Goal: Communication & Community: Share content

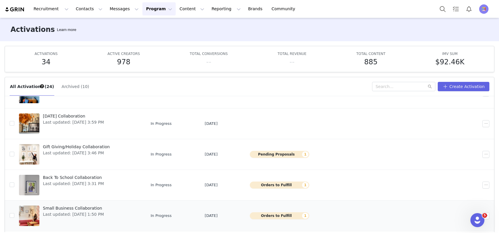
scroll to position [88, 0]
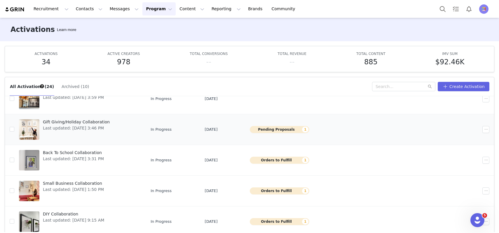
click at [81, 121] on span "Gift Giving/Holiday Collaboration" at bounding box center [76, 122] width 67 height 6
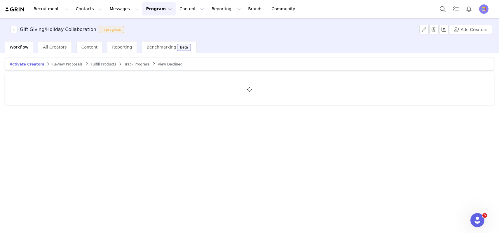
click at [67, 64] on span "Review Proposals" at bounding box center [67, 64] width 30 height 4
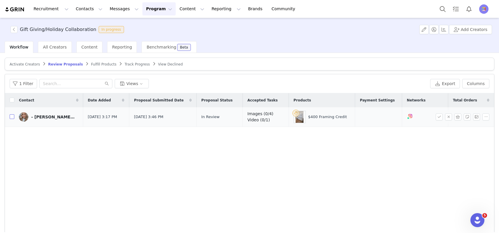
click at [12, 118] on input "checkbox" at bounding box center [12, 116] width 5 height 5
checkbox input "true"
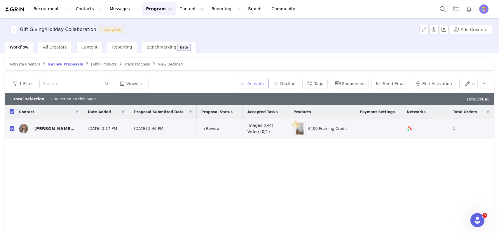
click at [267, 86] on button "Activate" at bounding box center [252, 83] width 33 height 9
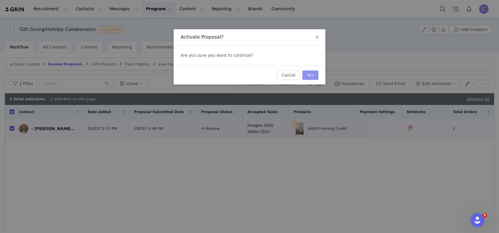
click at [309, 74] on button "Yes" at bounding box center [311, 74] width 16 height 9
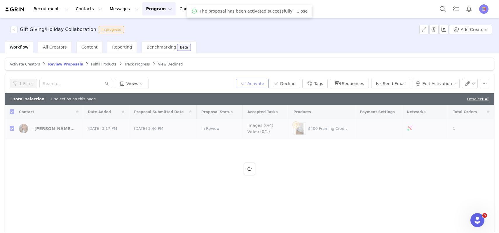
checkbox input "false"
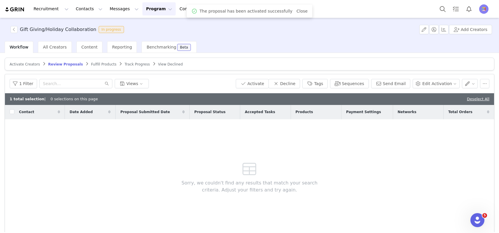
click at [98, 63] on span "Fulfill Products" at bounding box center [103, 64] width 25 height 4
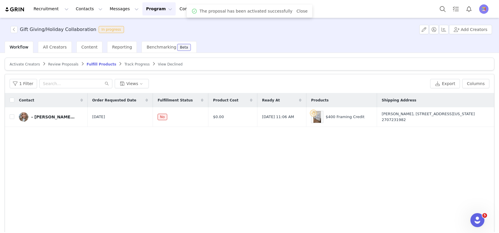
scroll to position [2, 0]
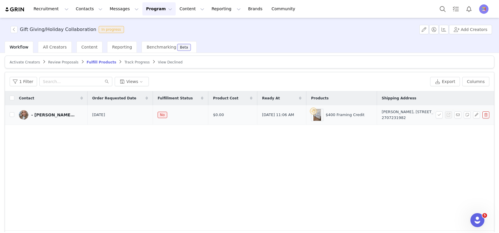
click at [56, 112] on link "- [PERSON_NAME] -" at bounding box center [51, 114] width 64 height 9
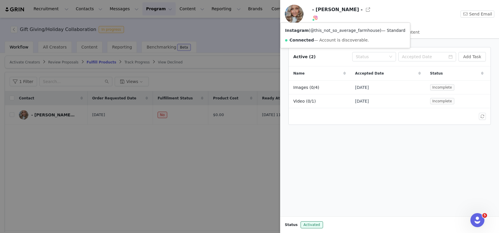
click at [318, 28] on link "@this_not_so_average_farmhouse" at bounding box center [345, 30] width 70 height 5
click at [364, 11] on button "button" at bounding box center [368, 9] width 9 height 9
drag, startPoint x: 316, startPoint y: 9, endPoint x: 335, endPoint y: 11, distance: 19.1
click at [335, 11] on h3 "- [PERSON_NAME] -" at bounding box center [337, 9] width 51 height 7
copy h3 "[PERSON_NAME]"
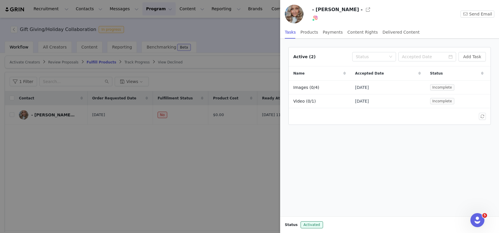
click at [342, 11] on h3 "- [PERSON_NAME] -" at bounding box center [337, 9] width 51 height 7
copy h3 "[PERSON_NAME]"
click at [232, 36] on div at bounding box center [249, 116] width 499 height 233
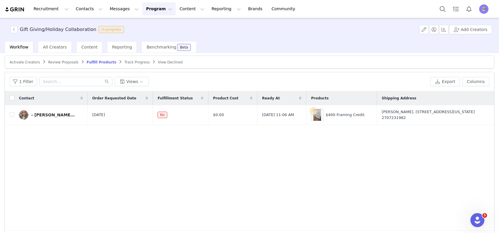
click at [148, 9] on button "Program Program" at bounding box center [159, 8] width 33 height 13
click at [148, 22] on link "Activations" at bounding box center [156, 25] width 46 height 11
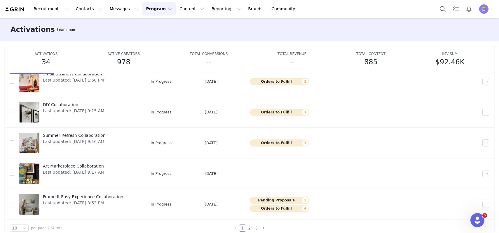
scroll to position [31, 0]
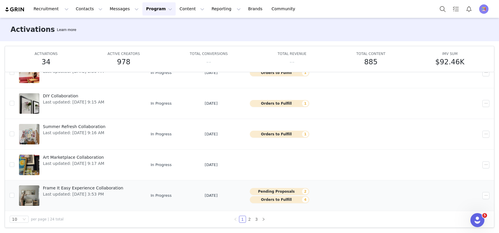
click at [79, 189] on span "Frame It Easy Experience Collaboration" at bounding box center [83, 188] width 80 height 6
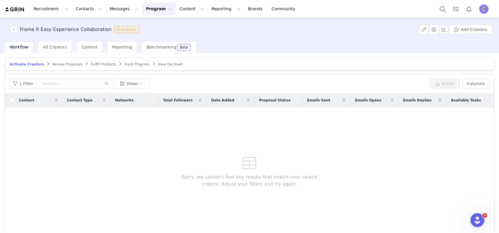
click at [61, 65] on span "Review Proposals" at bounding box center [67, 64] width 30 height 4
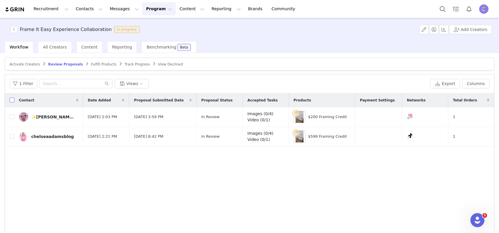
click at [12, 101] on input "checkbox" at bounding box center [12, 100] width 5 height 5
checkbox input "true"
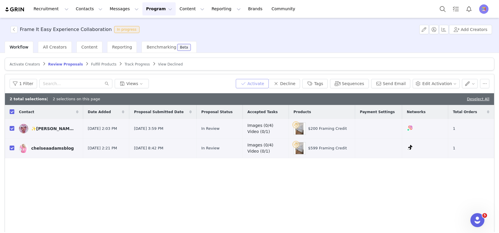
click at [259, 82] on button "Activate" at bounding box center [252, 83] width 33 height 9
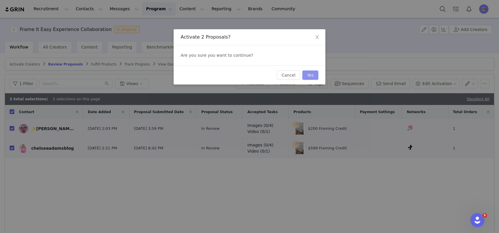
click at [311, 76] on button "Yes" at bounding box center [311, 74] width 16 height 9
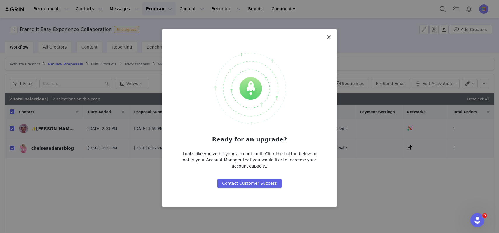
click at [330, 35] on icon "icon: close" at bounding box center [329, 37] width 5 height 5
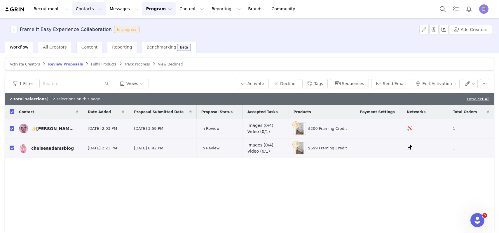
click at [76, 10] on button "Contacts Contacts" at bounding box center [89, 8] width 34 height 13
click at [91, 26] on div "Creators" at bounding box center [91, 26] width 39 height 6
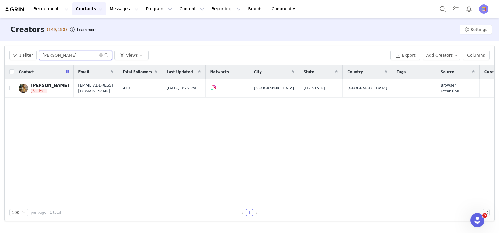
click at [100, 58] on input "[PERSON_NAME]" at bounding box center [75, 55] width 73 height 9
click at [100, 55] on icon "icon: close-circle" at bounding box center [101, 55] width 4 height 4
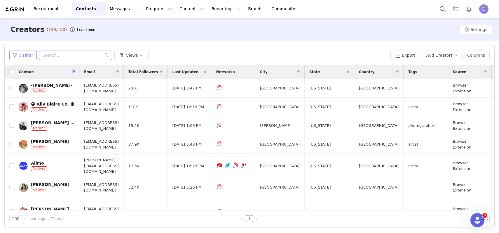
click at [25, 57] on button "1 Filter" at bounding box center [22, 55] width 27 height 9
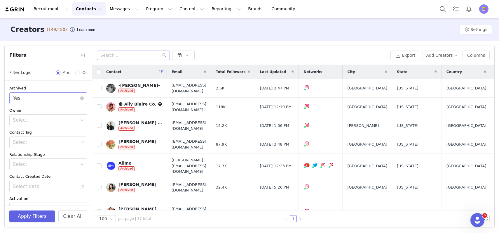
click at [50, 96] on div "Select Yes" at bounding box center [46, 98] width 67 height 11
click at [44, 119] on li "No" at bounding box center [48, 120] width 78 height 9
click at [37, 214] on button "Apply Filters" at bounding box center [32, 216] width 46 height 12
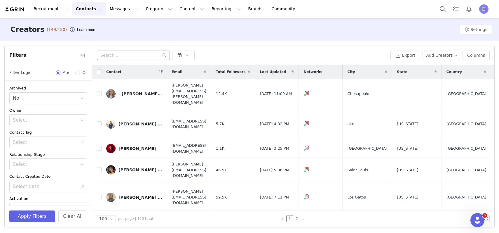
click at [82, 52] on button "button" at bounding box center [82, 55] width 9 height 9
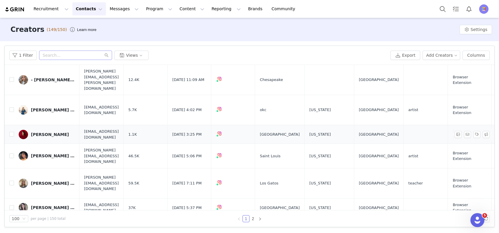
scroll to position [14, 0]
click at [50, 129] on link "[PERSON_NAME]" at bounding box center [47, 133] width 56 height 9
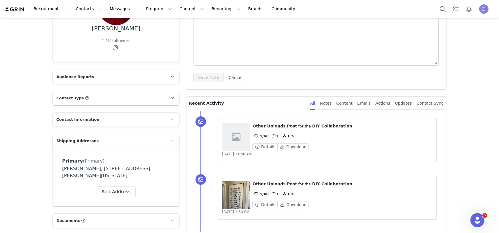
scroll to position [79, 0]
click at [126, 77] on p "Audience Reports" at bounding box center [109, 76] width 112 height 14
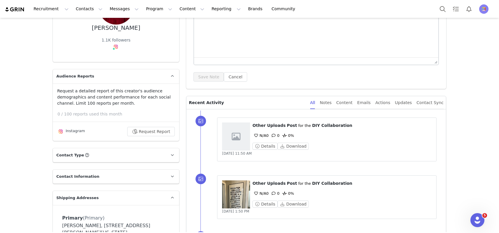
click at [113, 157] on p "Contact Type Contact type can be Creator, Prospect, Application, or Manager." at bounding box center [109, 155] width 112 height 14
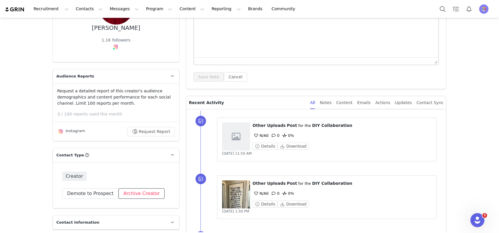
click at [129, 194] on button "Archive Creator" at bounding box center [142, 193] width 46 height 11
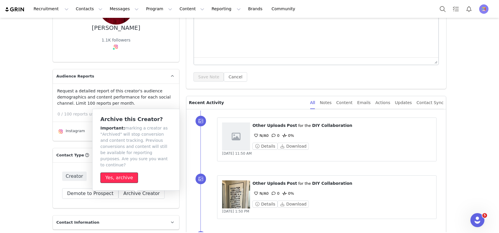
click at [127, 175] on button "Yes, archive" at bounding box center [119, 177] width 38 height 11
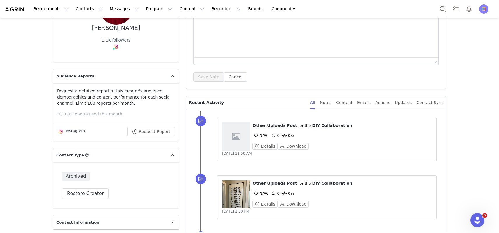
scroll to position [0, 0]
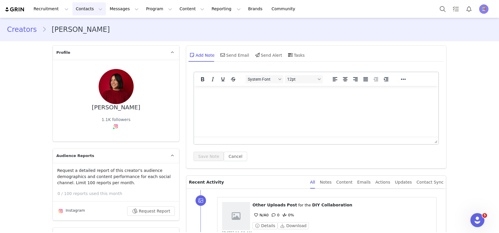
click at [79, 7] on button "Contacts Contacts" at bounding box center [89, 8] width 34 height 13
click at [80, 22] on link "Creators" at bounding box center [91, 25] width 46 height 11
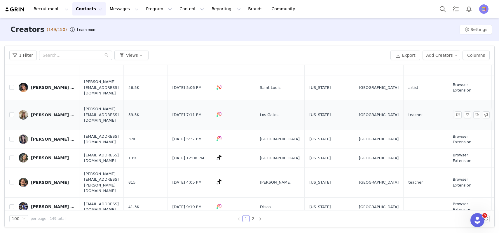
scroll to position [69, 0]
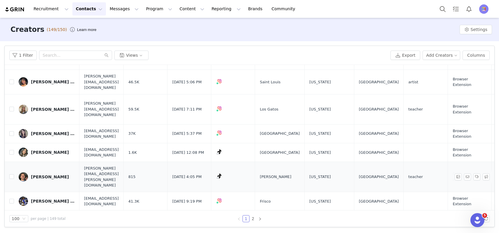
click at [31, 174] on div "[PERSON_NAME]" at bounding box center [50, 176] width 38 height 5
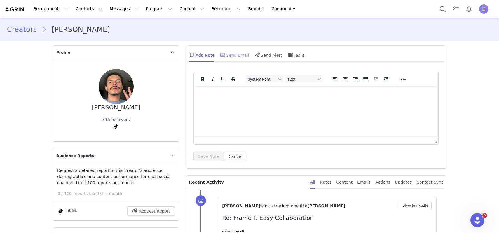
click at [231, 59] on div "Send Email" at bounding box center [234, 55] width 30 height 14
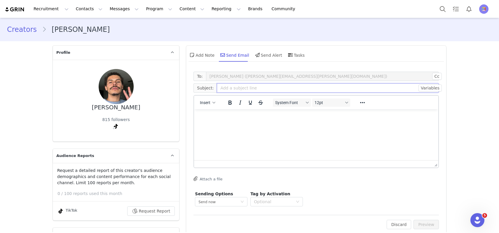
click at [235, 87] on input "text" at bounding box center [328, 87] width 222 height 9
type input "Frame It Easy Collaboration"
click at [226, 119] on p "Rich Text Area. Press ALT-0 for help." at bounding box center [316, 117] width 235 height 6
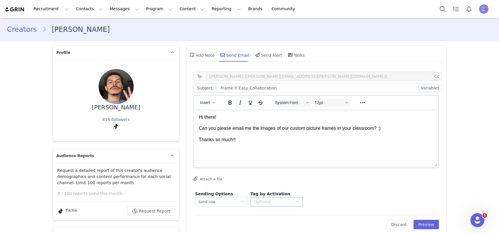
click at [290, 200] on div "Optional" at bounding box center [273, 202] width 39 height 6
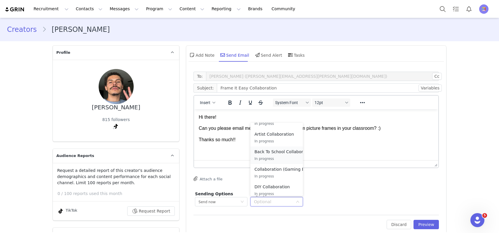
scroll to position [350, 0]
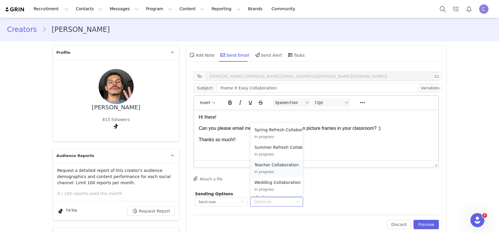
click at [282, 166] on p "Teacher Collaboration" at bounding box center [277, 165] width 44 height 6
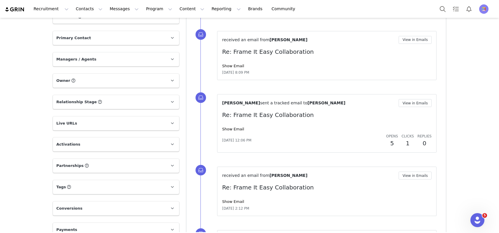
click at [127, 143] on p "Activations" at bounding box center [109, 144] width 112 height 14
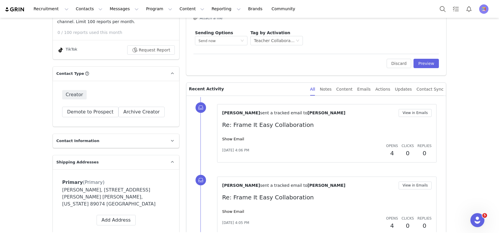
scroll to position [0, 0]
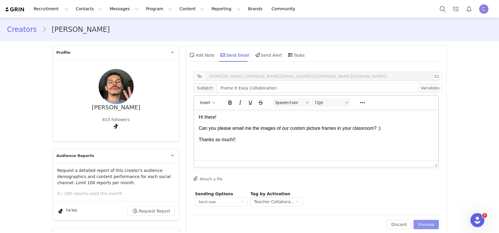
click at [423, 220] on button "Preview" at bounding box center [426, 224] width 25 height 9
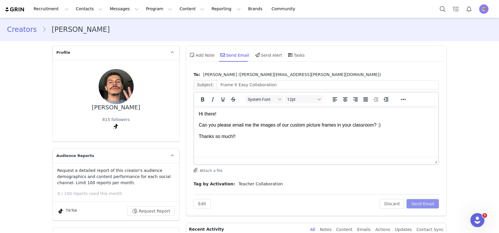
click at [421, 204] on button "Send Email" at bounding box center [423, 203] width 32 height 9
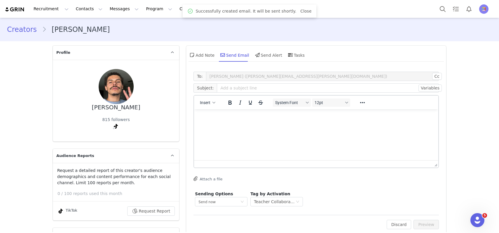
click at [27, 30] on link "Creators" at bounding box center [24, 29] width 35 height 11
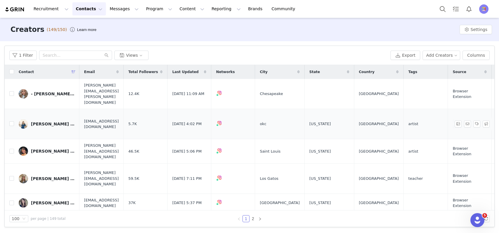
click at [35, 122] on div "[PERSON_NAME] Fine Art" at bounding box center [53, 124] width 44 height 5
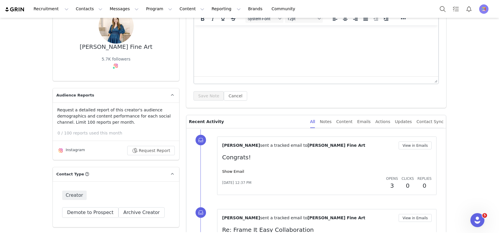
scroll to position [65, 0]
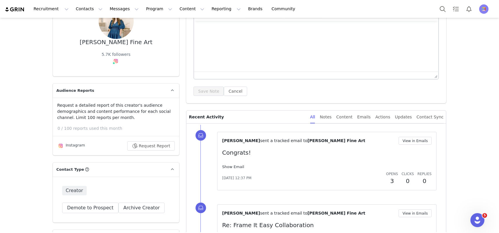
click at [233, 167] on link "Show Email" at bounding box center [233, 166] width 22 height 4
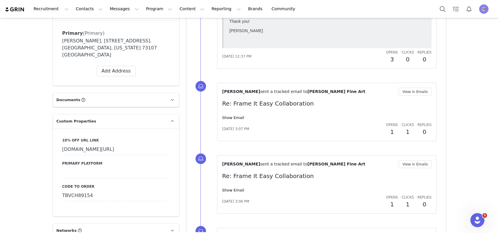
scroll to position [314, 0]
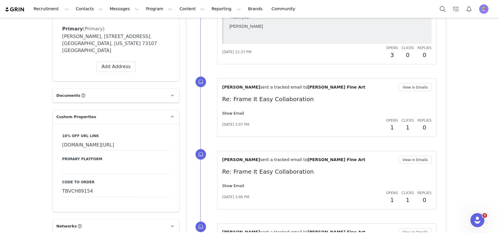
click at [78, 186] on div "TBVCH89154" at bounding box center [116, 191] width 108 height 11
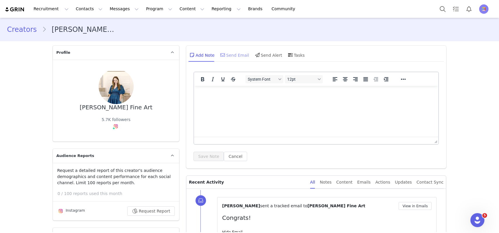
click at [241, 50] on div "Send Email" at bounding box center [234, 55] width 30 height 14
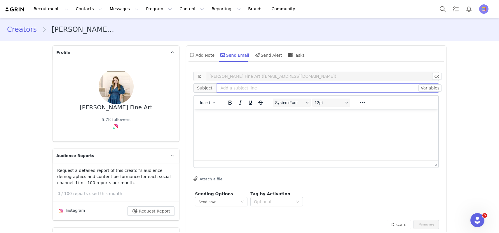
click at [227, 89] on input "text" at bounding box center [328, 87] width 222 height 9
click at [227, 89] on input "Frame It Easy COllaboration" at bounding box center [328, 87] width 222 height 9
click at [250, 89] on input "Frame It Easy COllaboration" at bounding box center [328, 87] width 222 height 9
type input "Frame It Easy Collaboration"
click at [251, 125] on html at bounding box center [316, 117] width 244 height 16
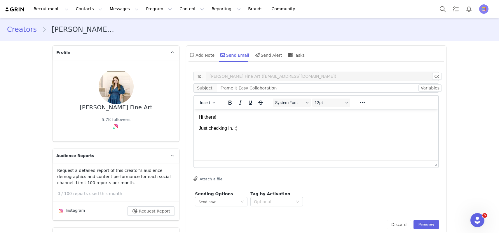
scroll to position [0, 0]
click at [287, 203] on div "Optional" at bounding box center [273, 201] width 39 height 6
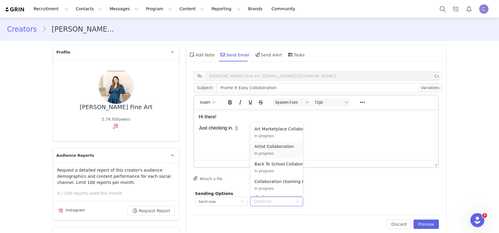
click at [279, 148] on p "Artist Collaboration" at bounding box center [277, 146] width 44 height 6
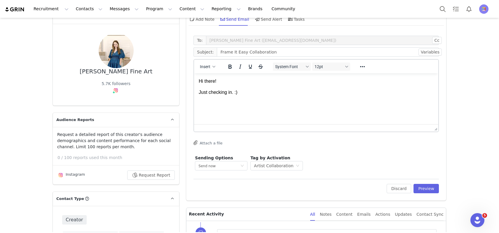
scroll to position [82, 0]
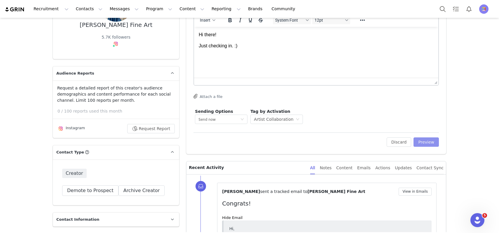
click at [426, 144] on button "Preview" at bounding box center [426, 141] width 25 height 9
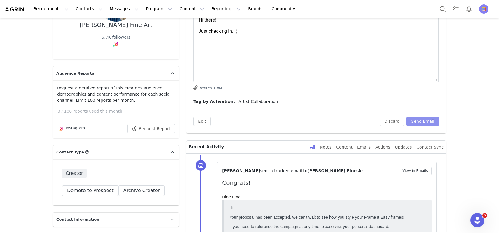
scroll to position [0, 0]
click at [421, 125] on button "Send Email" at bounding box center [423, 121] width 32 height 9
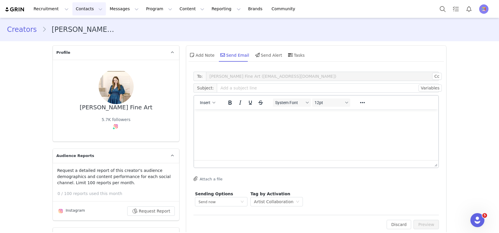
click at [80, 11] on button "Contacts Contacts" at bounding box center [89, 8] width 34 height 13
click at [20, 32] on link "Creators" at bounding box center [24, 29] width 35 height 11
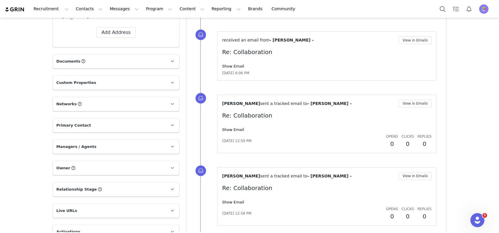
scroll to position [271, 0]
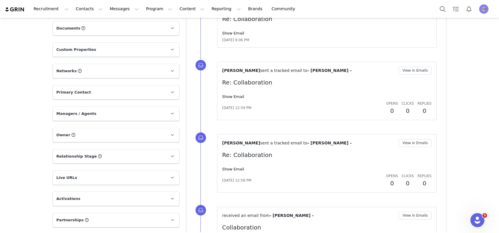
click at [119, 48] on p "Custom Properties" at bounding box center [109, 50] width 112 height 14
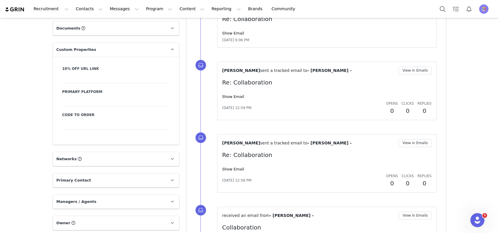
click at [98, 77] on div at bounding box center [116, 78] width 108 height 11
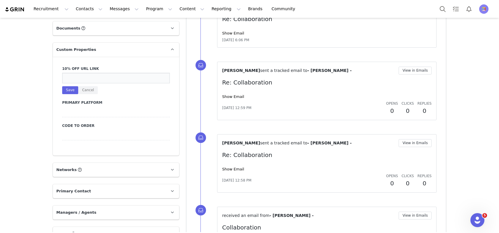
click at [98, 77] on input at bounding box center [116, 78] width 108 height 11
paste input "christinacooney"
click at [65, 79] on input "christinacooney" at bounding box center [116, 78] width 108 height 11
type input "frameiteasy.com/christinacooney"
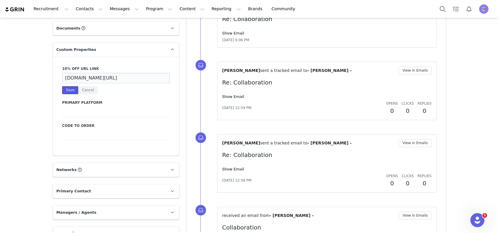
click at [67, 89] on button "Save" at bounding box center [70, 90] width 16 height 8
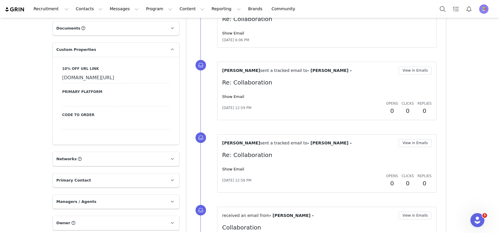
click at [76, 124] on div at bounding box center [116, 124] width 108 height 11
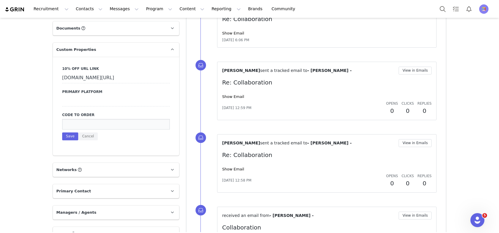
click at [76, 124] on input at bounding box center [116, 124] width 108 height 11
paste input "EXQBP29921"
type input "EXQBP29921"
click at [67, 137] on button "Save" at bounding box center [70, 136] width 16 height 8
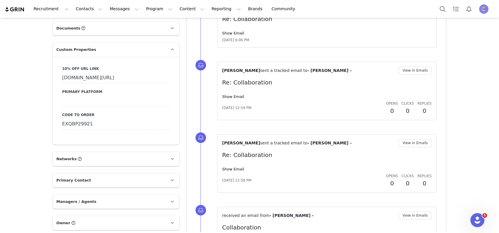
scroll to position [0, 0]
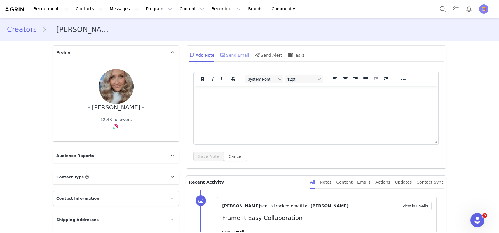
click at [224, 57] on span at bounding box center [222, 54] width 7 height 7
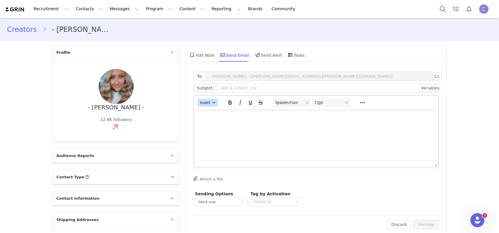
click at [210, 102] on span "Insert" at bounding box center [205, 102] width 11 height 5
click at [210, 110] on div "Insert Template" at bounding box center [229, 112] width 53 height 7
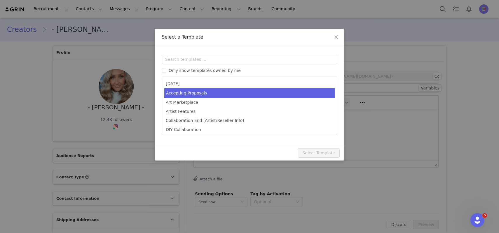
click at [214, 96] on li "Accepting Proposals" at bounding box center [249, 93] width 171 height 10
type input "Congrats!"
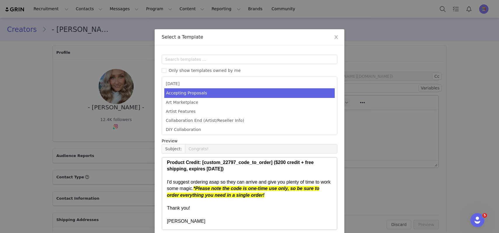
scroll to position [27, 0]
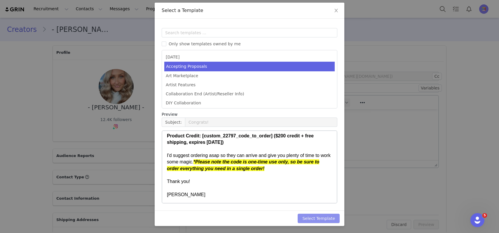
click at [322, 219] on button "Select Template" at bounding box center [319, 218] width 42 height 9
type input "Congrats!"
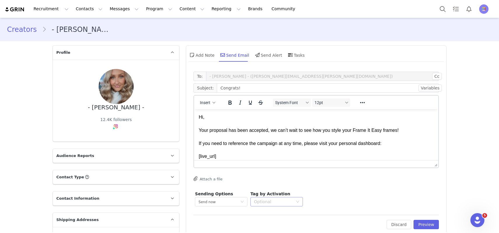
scroll to position [0, 0]
click at [284, 197] on div "Optional" at bounding box center [275, 201] width 42 height 9
click at [280, 202] on div "Optional" at bounding box center [273, 202] width 39 height 6
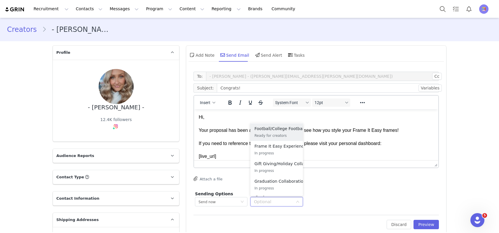
scroll to position [133, 0]
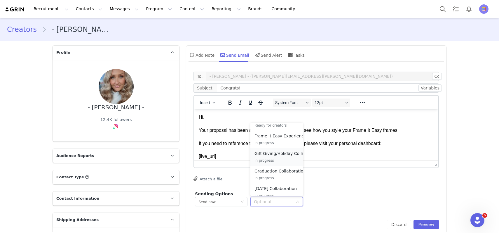
click at [280, 154] on p "Gift Giving/Holiday Collaboration" at bounding box center [287, 153] width 64 height 6
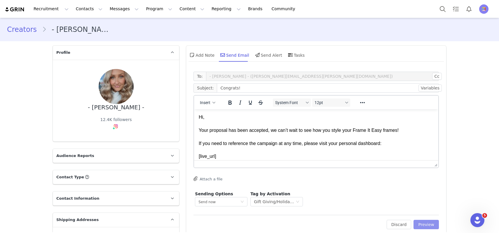
click at [431, 221] on button "Preview" at bounding box center [426, 224] width 25 height 9
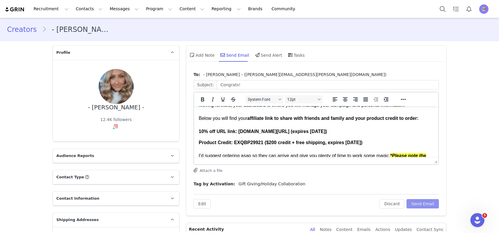
scroll to position [61, 0]
click at [327, 131] on strong "10% off URL link: frameiteasy.com/christinacooney (expires 12/29/24)" at bounding box center [263, 131] width 128 height 5
click at [327, 130] on strong "10% off URL link: frameiteasy.com/christinacooney (expires 12/29/24)" at bounding box center [263, 131] width 128 height 5
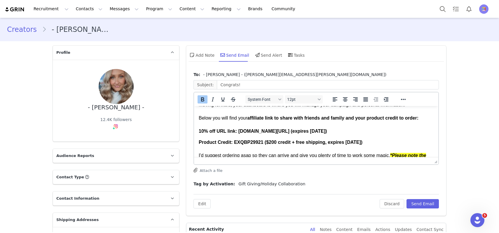
click at [327, 132] on strong "10% off URL link: frameiteasy.com/christinacooney (expires 12/1/24)" at bounding box center [263, 131] width 128 height 5
click at [275, 142] on strong "Product Credit: EXQBP29921 ($200 credit + free shipping, expires 11/21/24)" at bounding box center [281, 142] width 164 height 5
click at [353, 142] on strong "Product Credit: EXQBP29921 ($400 credit + free shipping, expires 11/21/24)" at bounding box center [281, 142] width 164 height 5
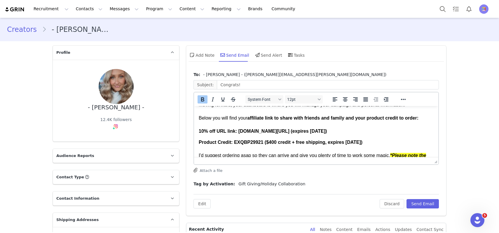
click at [360, 143] on strong "Product Credit: EXQBP29921 ($400 credit + free shipping, expires 10/21/24)" at bounding box center [281, 142] width 164 height 5
click at [363, 143] on strong "Product Credit: EXQBP29921 ($400 credit + free shipping, expires 10/24/24)" at bounding box center [281, 142] width 164 height 5
click at [420, 205] on button "Send Email" at bounding box center [423, 203] width 32 height 9
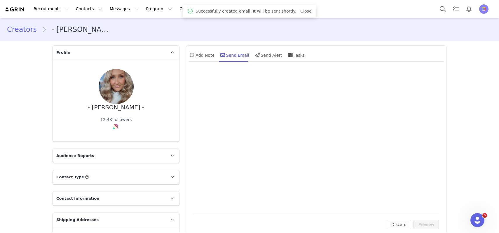
scroll to position [0, 0]
